Goal: Find specific page/section: Locate a particular part of the current website

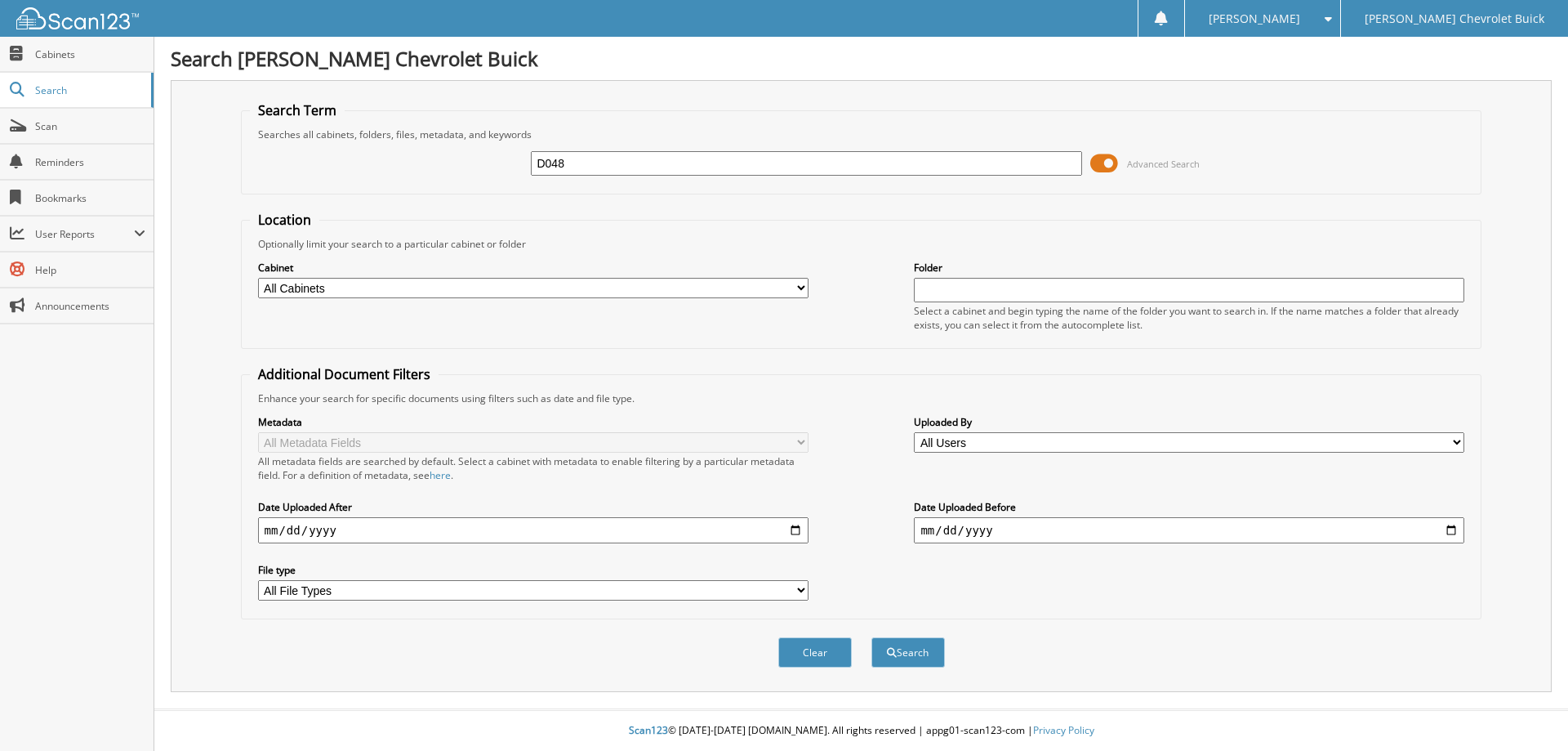
type input "D048"
click at [871, 637] on button "Search" at bounding box center [908, 652] width 74 height 30
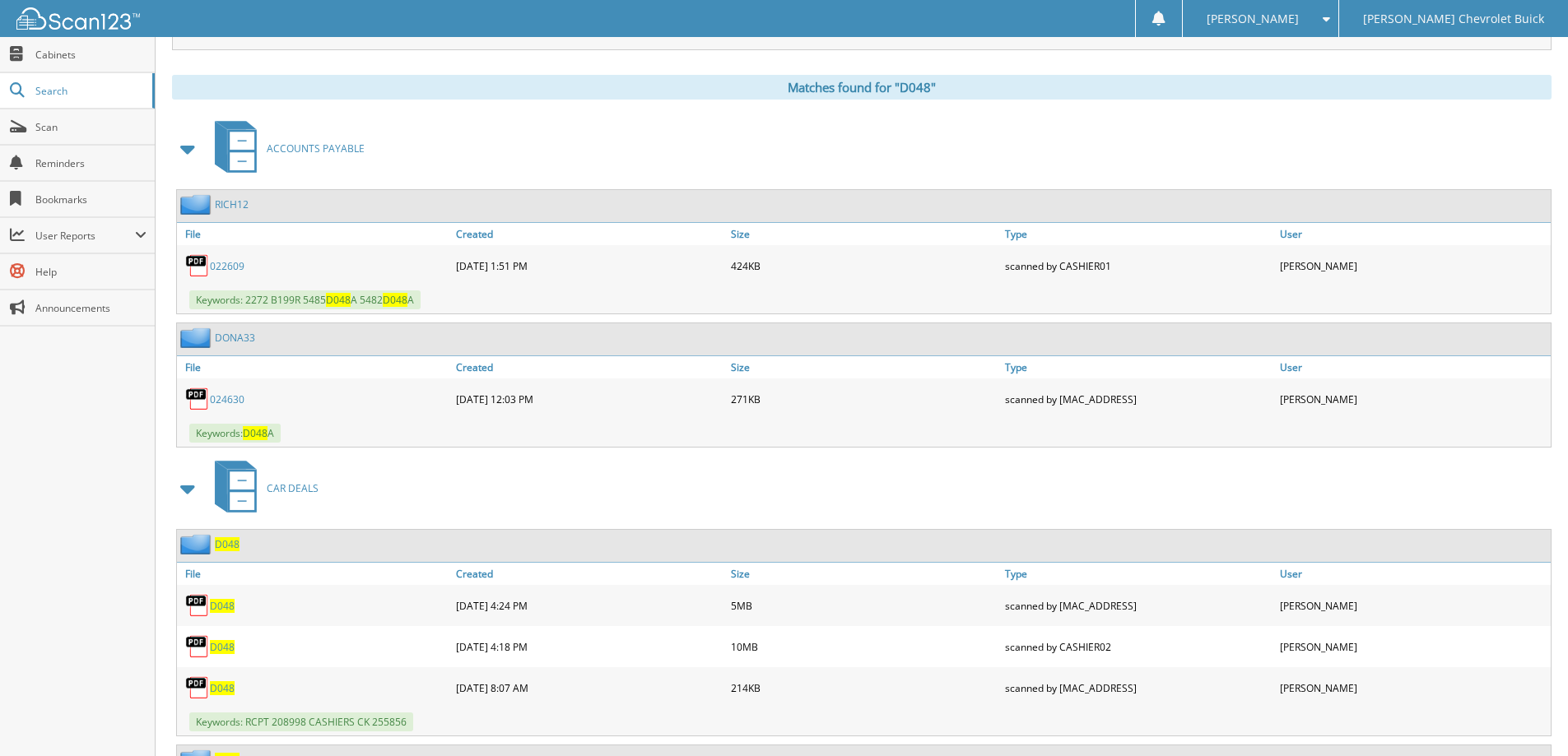
scroll to position [658, 0]
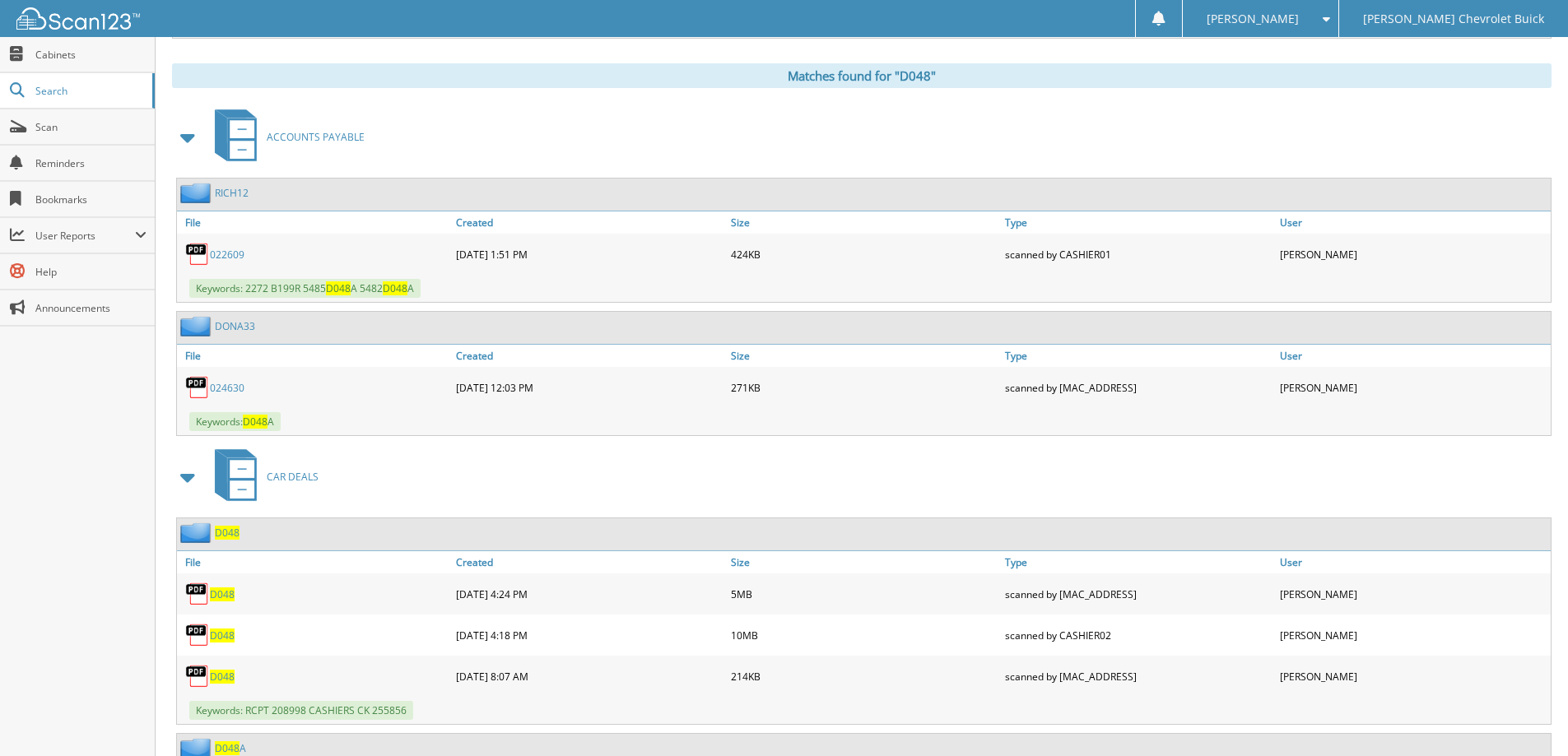
click at [186, 137] on span at bounding box center [188, 137] width 23 height 30
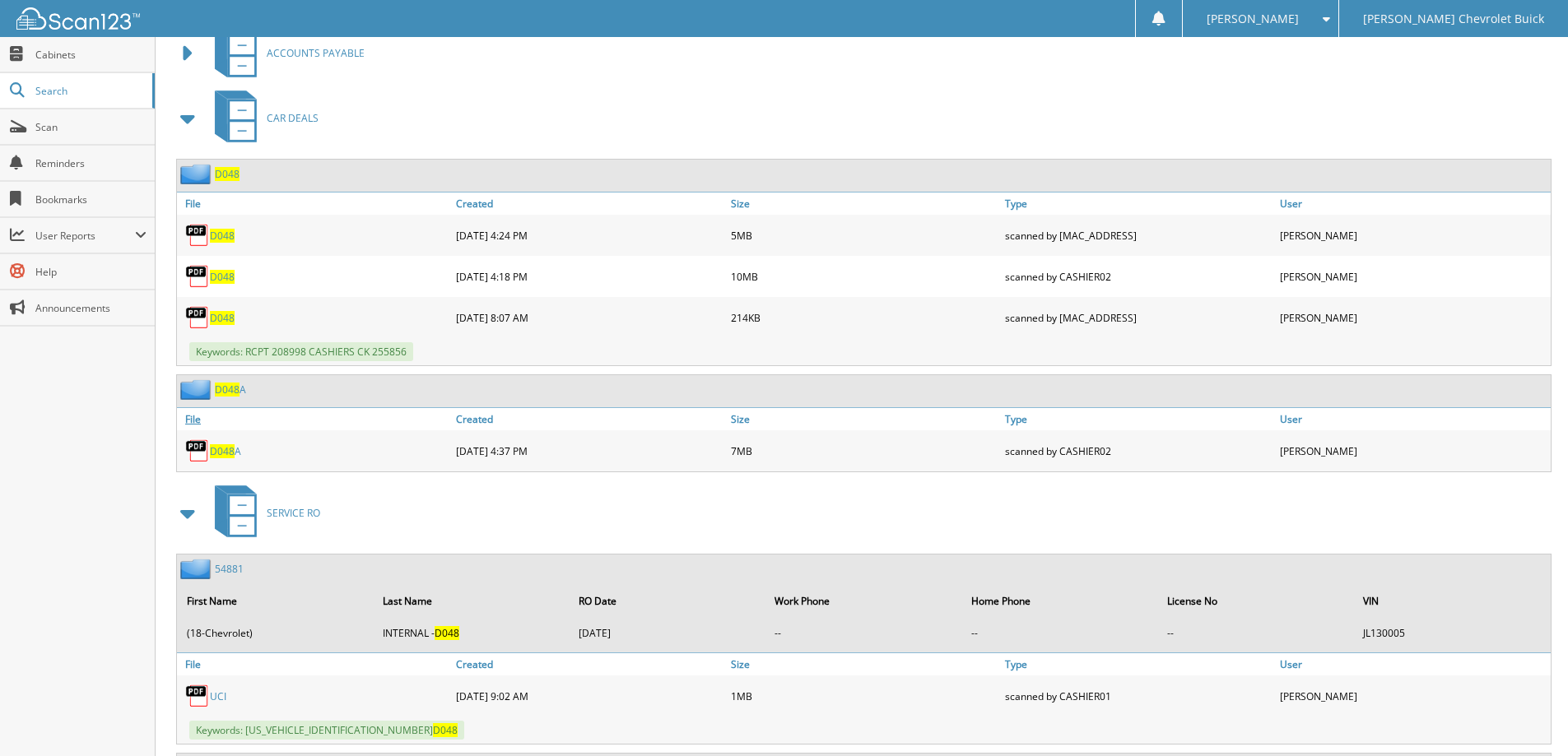
scroll to position [723, 0]
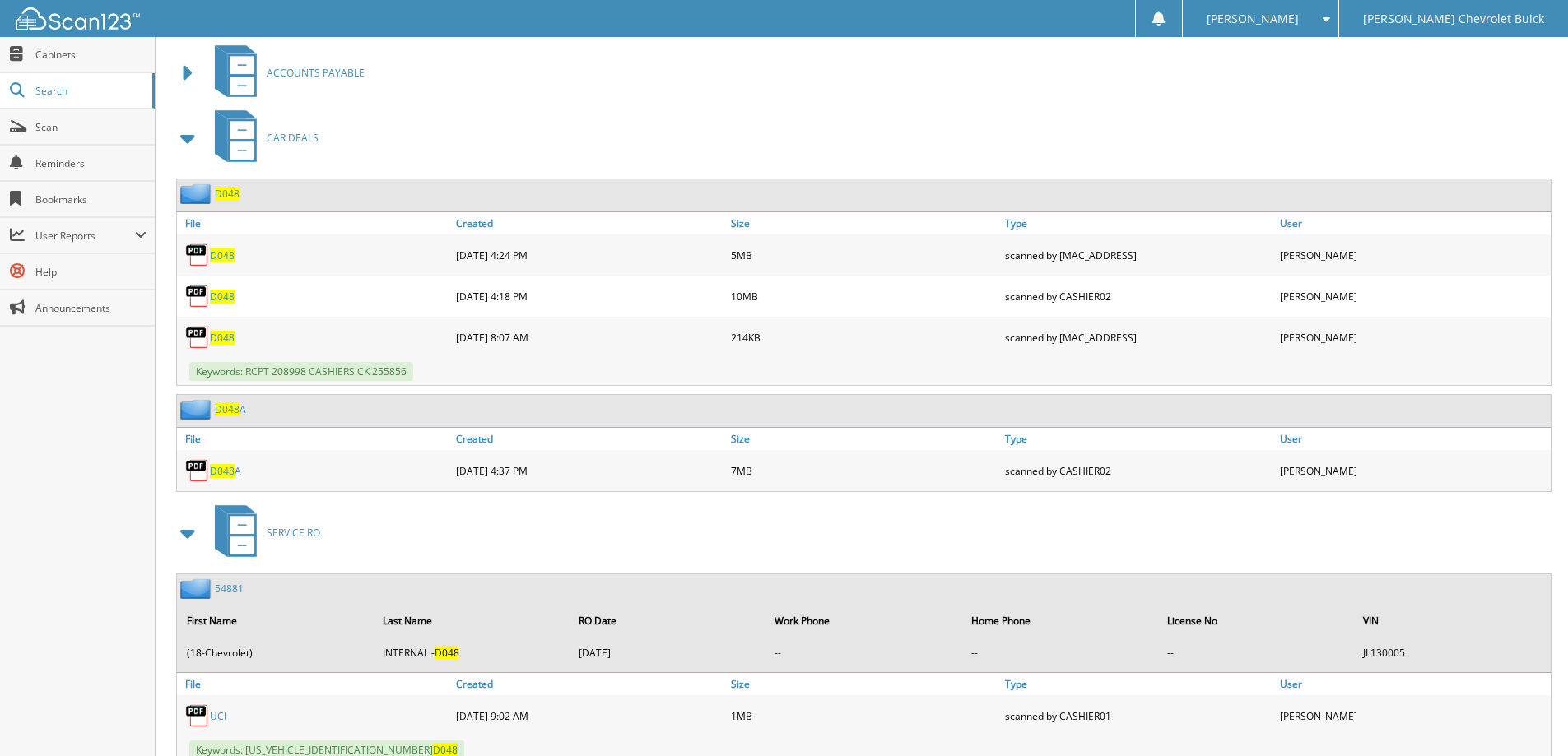
click at [221, 336] on span "D048" at bounding box center [222, 338] width 25 height 14
click at [224, 258] on span "D048" at bounding box center [222, 256] width 25 height 14
click at [191, 140] on span at bounding box center [188, 138] width 23 height 30
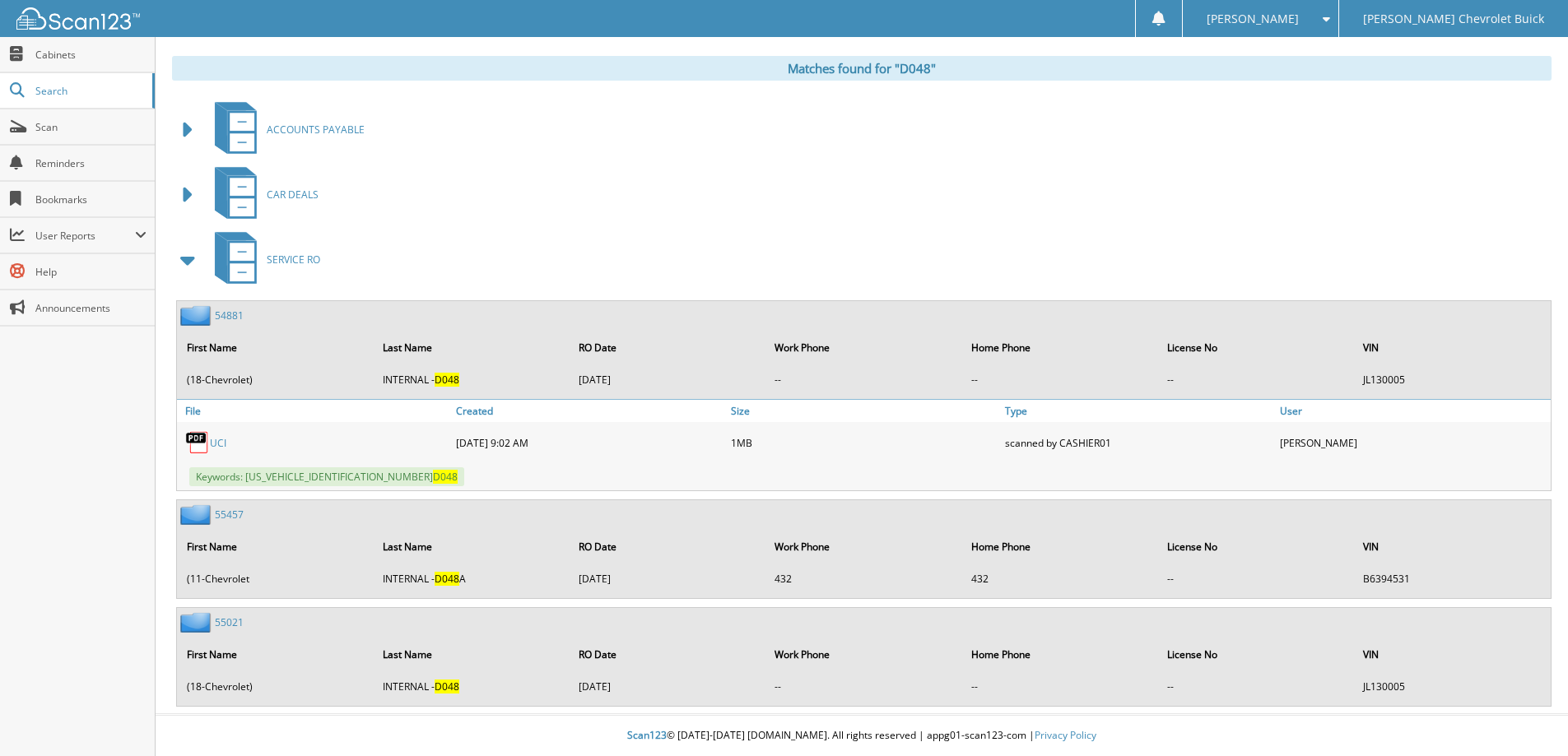
scroll to position [667, 0]
